Goal: Communication & Community: Connect with others

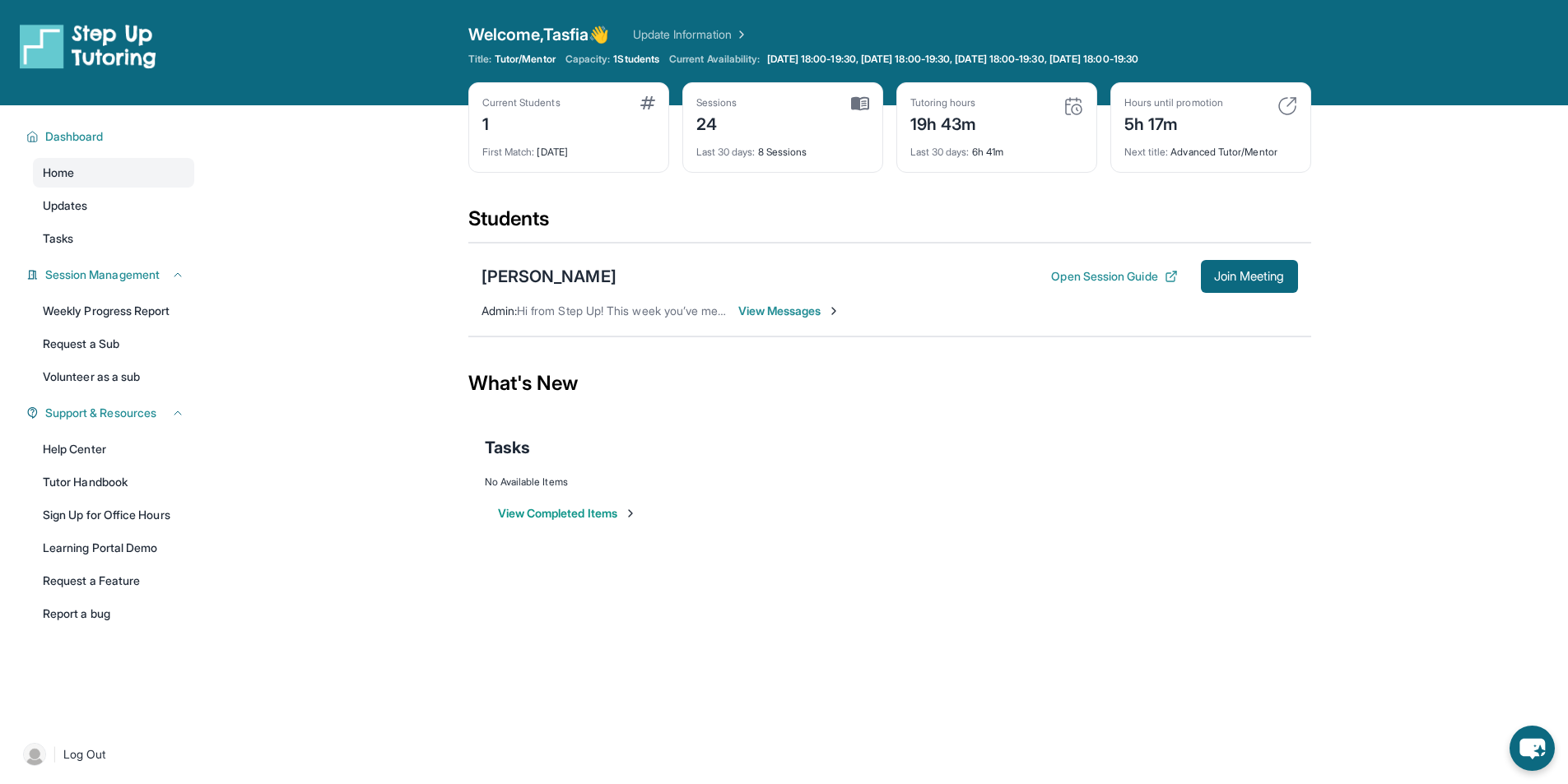
click at [597, 321] on div "Sofiia Nazarenko Open Session Guide Join Meeting Admin : Hi from Step Up! This …" at bounding box center [890, 289] width 843 height 94
click at [753, 303] on span "View Messages" at bounding box center [789, 310] width 103 height 17
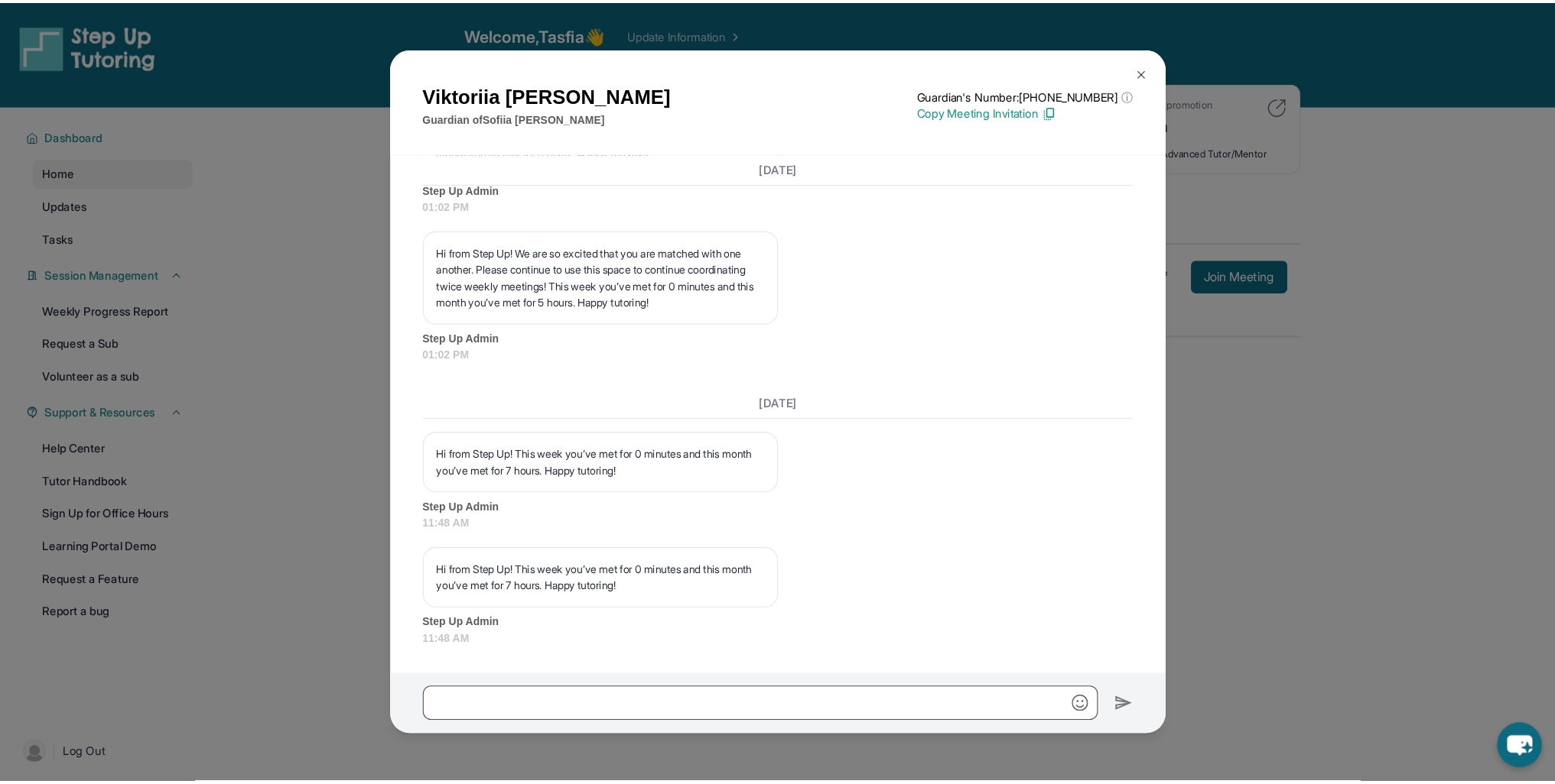
scroll to position [12568, 0]
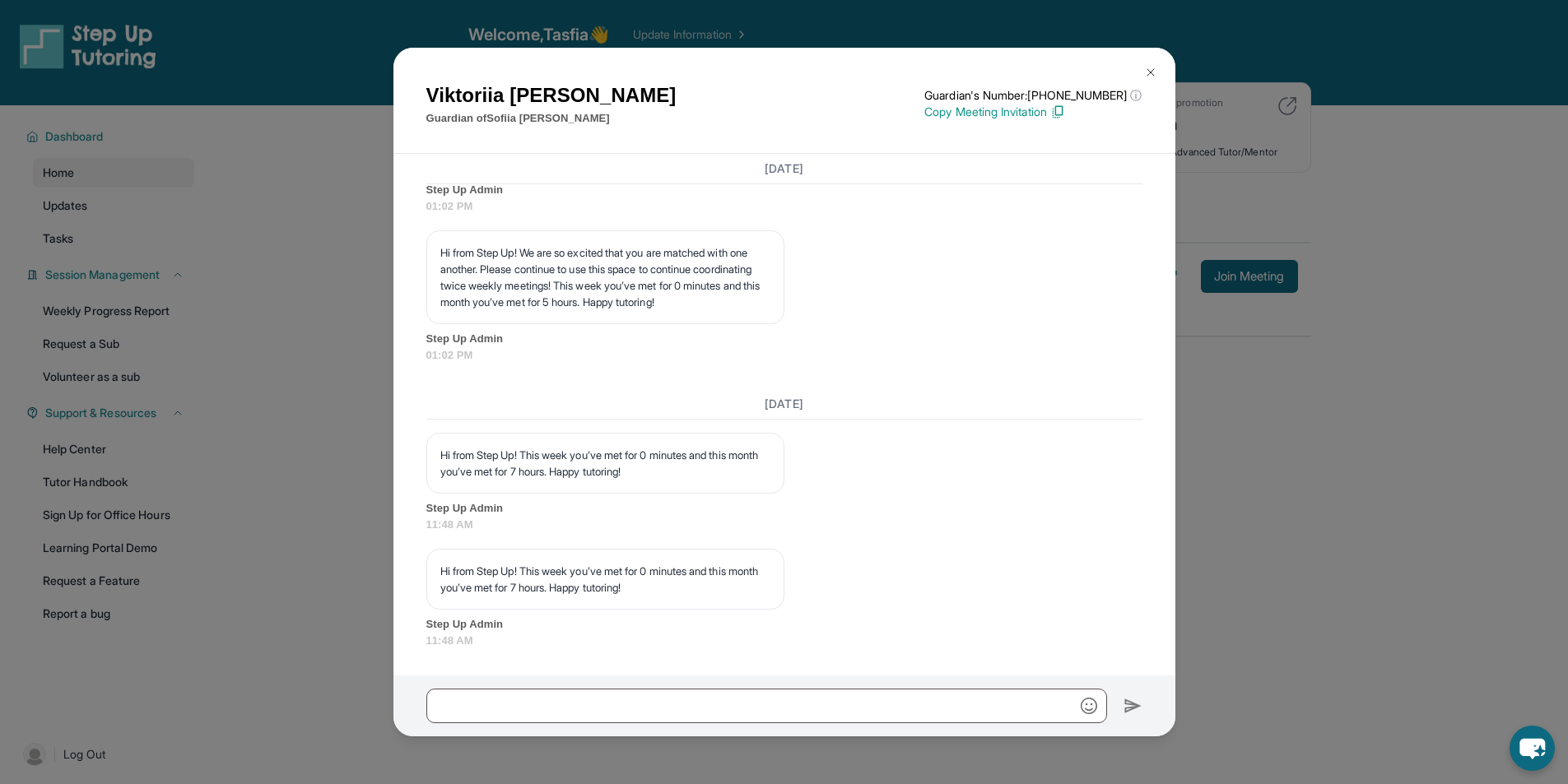
click at [312, 335] on div "Viktoriia Nazarenko Guardian of Sofiia Nazarenko Guardian's Number: +1628348465…" at bounding box center [784, 392] width 1568 height 784
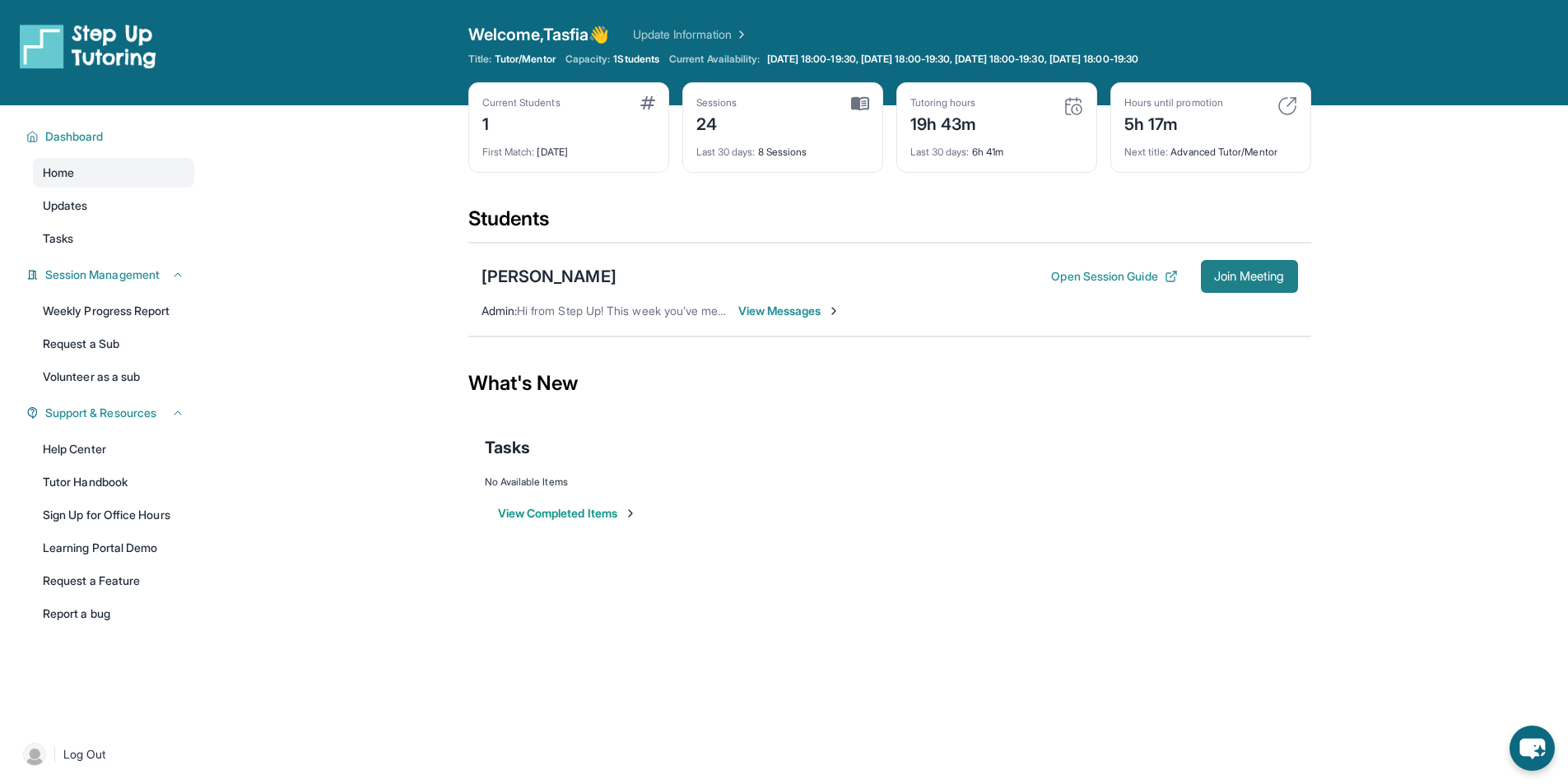
click at [1224, 278] on span "Join Meeting" at bounding box center [1249, 277] width 70 height 10
click at [1202, 581] on div "Open sidebar Welcome, Tasfia 👋 Update Information Title: Tutor/Mentor Capacity:…" at bounding box center [784, 392] width 1568 height 784
click at [1216, 272] on span "Join Meeting" at bounding box center [1249, 277] width 70 height 10
click at [1295, 106] on img at bounding box center [1287, 106] width 20 height 20
click at [1282, 111] on img at bounding box center [1287, 106] width 20 height 20
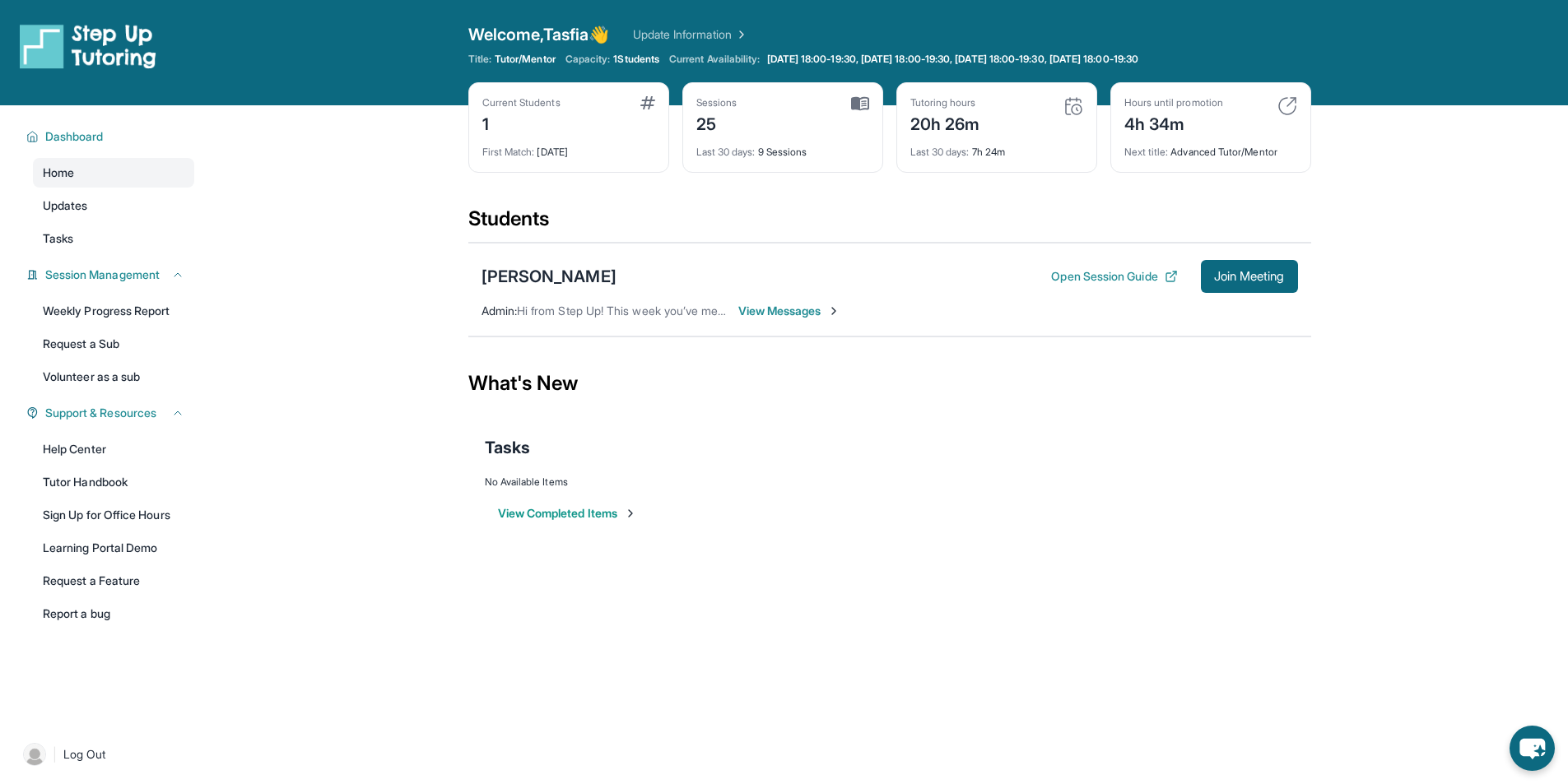
drag, startPoint x: 1301, startPoint y: 93, endPoint x: 1292, endPoint y: 96, distance: 9.5
click at [1299, 91] on div "Hours until promotion 4h 34m Next title : Advanced Tutor/Mentor" at bounding box center [1211, 127] width 200 height 90
click at [1281, 110] on img at bounding box center [1287, 106] width 20 height 20
drag, startPoint x: 1281, startPoint y: 110, endPoint x: 1294, endPoint y: 99, distance: 17.0
click at [1282, 111] on img at bounding box center [1287, 106] width 20 height 20
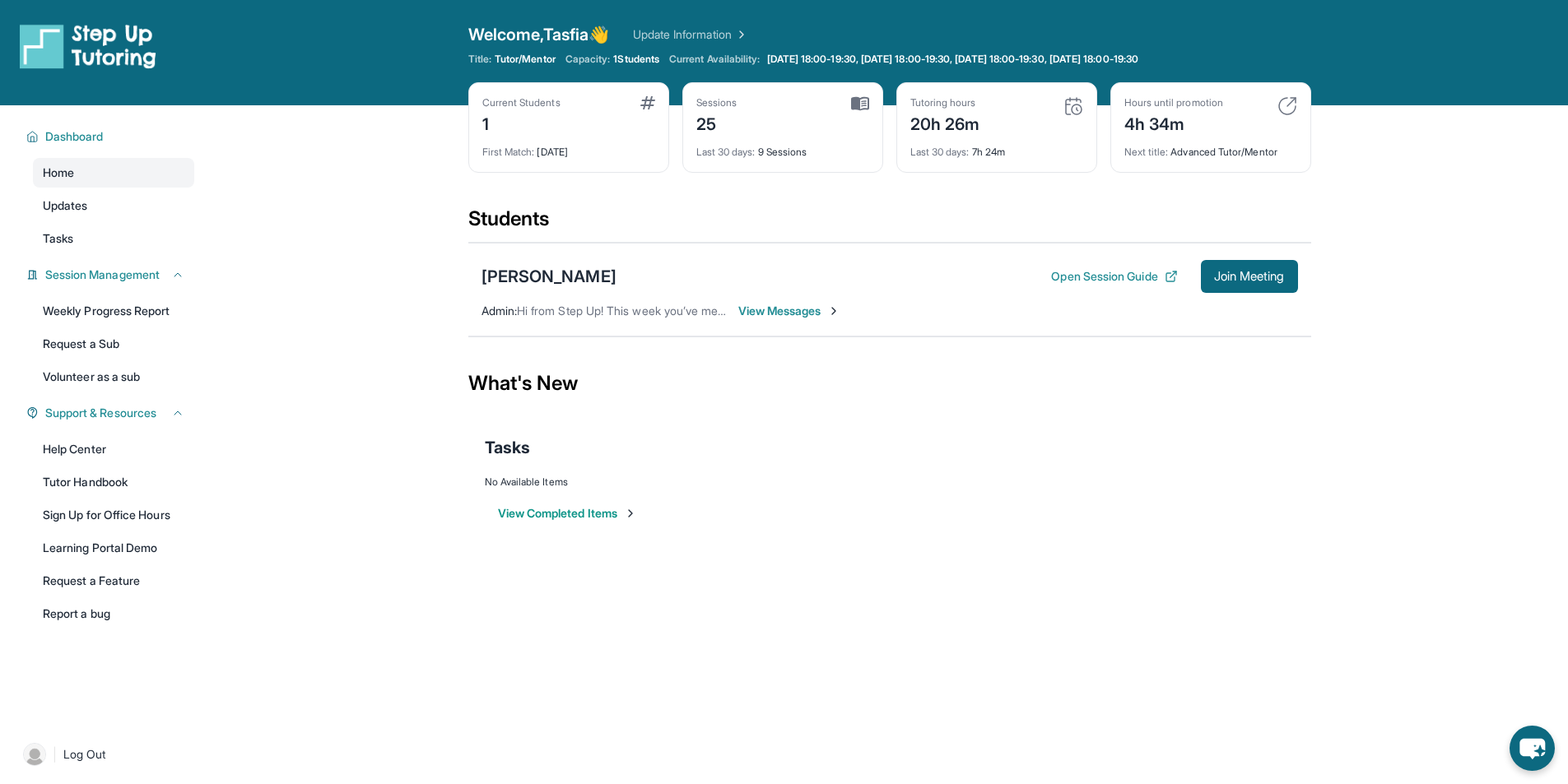
click at [1289, 117] on div "Hours until promotion 4h 34m" at bounding box center [1211, 116] width 173 height 40
click at [1227, 151] on div "Next title : Advanced Tutor/Mentor" at bounding box center [1211, 147] width 173 height 23
